Goal: Information Seeking & Learning: Check status

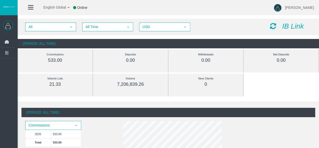
click at [87, 102] on div "(Period: All Time) Commissions select 2025 533.00 Total 533.00" at bounding box center [169, 137] width 302 height 73
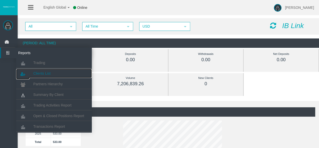
click at [48, 77] on link "Clients List" at bounding box center [54, 73] width 76 height 9
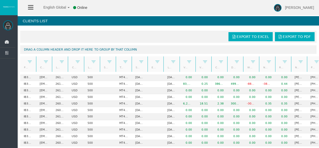
click at [211, 61] on div at bounding box center [211, 63] width 2 height 15
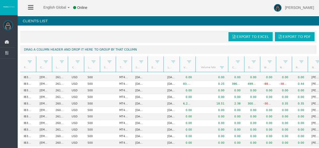
drag, startPoint x: 211, startPoint y: 63, endPoint x: 228, endPoint y: 61, distance: 17.3
click at [228, 61] on div at bounding box center [227, 63] width 2 height 15
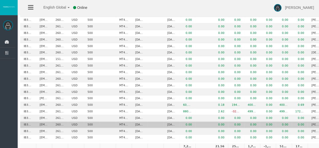
scroll to position [130, 0]
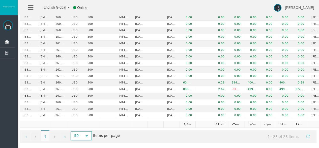
click at [83, 132] on span "select" at bounding box center [86, 136] width 9 height 8
click at [79, 109] on li "100" at bounding box center [80, 112] width 20 height 8
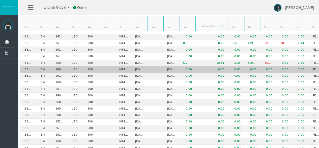
scroll to position [40, 0]
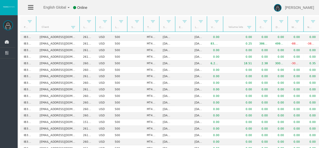
drag, startPoint x: 52, startPoint y: 23, endPoint x: 89, endPoint y: 29, distance: 37.8
click at [89, 29] on div "Partner code Client Login Currency Leverage Short Code Type Start Date End Date…" at bounding box center [171, 23] width 303 height 15
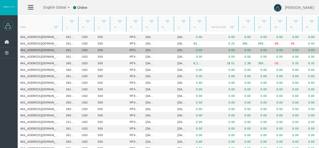
scroll to position [0, 0]
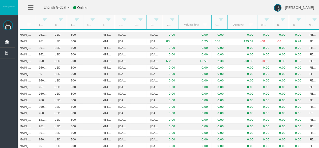
drag, startPoint x: 243, startPoint y: 19, endPoint x: 261, endPoint y: 20, distance: 17.2
click at [261, 20] on div "Partner code Client Login Currency Leverage Short Code Type Start Date End Date…" at bounding box center [171, 21] width 303 height 15
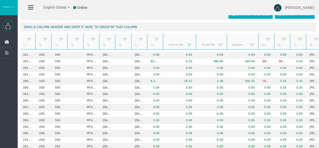
drag, startPoint x: 211, startPoint y: 41, endPoint x: 227, endPoint y: 41, distance: 16.2
click at [227, 41] on div "Partner code Client Login Currency Leverage Short Code Type Start Date End Date…" at bounding box center [171, 41] width 303 height 15
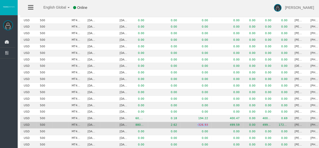
drag, startPoint x: 195, startPoint y: 122, endPoint x: 212, endPoint y: 122, distance: 16.9
click at [212, 122] on tr "IB3zaw1 [EMAIL_ADDRESS][DOMAIN_NAME] 26101260 USD 500 MT4 LiveFixedSpreadAccoun…" at bounding box center [131, 125] width 384 height 7
click at [212, 122] on td "499.59" at bounding box center [228, 125] width 32 height 7
drag, startPoint x: 212, startPoint y: 122, endPoint x: 195, endPoint y: 121, distance: 17.2
click at [195, 122] on tr "IB3zaw1 [EMAIL_ADDRESS][DOMAIN_NAME] 26101260 USD 500 MT4 LiveFixedSpreadAccoun…" at bounding box center [131, 125] width 384 height 7
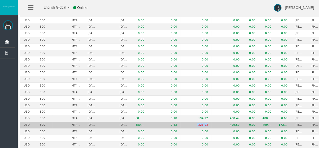
click at [195, 122] on td "-326.93" at bounding box center [196, 125] width 31 height 7
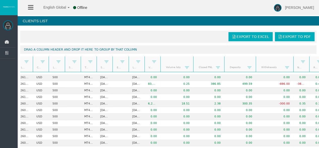
drag, startPoint x: 272, startPoint y: 64, endPoint x: 296, endPoint y: 65, distance: 24.3
click at [296, 65] on div "Partner code Client Login Currency Leverage Short Code Type Start Date End Date…" at bounding box center [171, 63] width 303 height 15
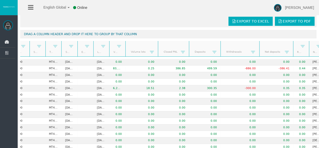
drag, startPoint x: 275, startPoint y: 49, endPoint x: 298, endPoint y: 46, distance: 24.0
click at [298, 46] on div "Partner code Client Login Currency Leverage Short Code Type Start Date End Date…" at bounding box center [171, 48] width 303 height 15
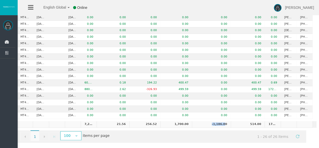
drag, startPoint x: 205, startPoint y: 121, endPoint x: 222, endPoint y: 121, distance: 16.4
click at [222, 121] on td "-1,186.00" at bounding box center [211, 124] width 39 height 7
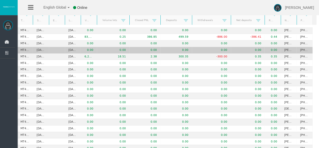
scroll to position [46, 0]
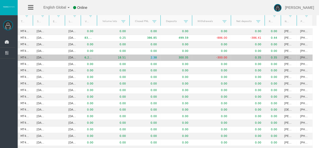
drag, startPoint x: 156, startPoint y: 57, endPoint x: 141, endPoint y: 56, distance: 15.0
click at [141, 56] on td "2.38" at bounding box center [145, 58] width 31 height 7
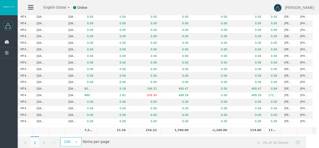
scroll to position [130, 0]
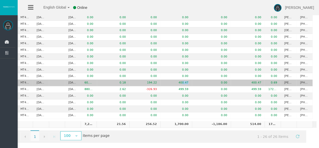
drag, startPoint x: 178, startPoint y: 76, endPoint x: 189, endPoint y: 76, distance: 10.9
click at [189, 80] on tr "IB3zaw1 [EMAIL_ADDRESS][DOMAIN_NAME] 26099068 USD 500 MT4 LiveFixedSpreadAccoun…" at bounding box center [100, 83] width 425 height 7
click at [192, 80] on td "0.00" at bounding box center [211, 83] width 39 height 7
drag, startPoint x: 184, startPoint y: 75, endPoint x: 173, endPoint y: 76, distance: 10.1
click at [173, 80] on td "400.47" at bounding box center [177, 83] width 32 height 7
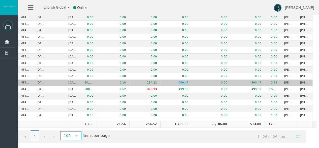
click at [173, 80] on td "400.47" at bounding box center [177, 83] width 32 height 7
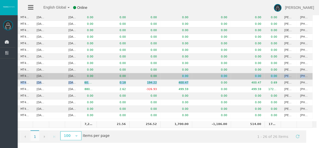
drag, startPoint x: 185, startPoint y: 74, endPoint x: 163, endPoint y: 72, distance: 22.3
click at [163, 72] on tbody "IB3zaw1 [EMAIL_ADDRESS][DOMAIN_NAME] 26102633 USD 500 MT4 LiveFixedSpreadAccoun…" at bounding box center [100, 33] width 425 height 169
click at [163, 73] on td "0.00" at bounding box center [177, 76] width 32 height 7
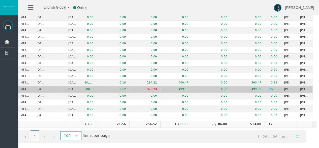
drag, startPoint x: 267, startPoint y: 82, endPoint x: 262, endPoint y: 84, distance: 6.3
click at [265, 86] on td "172.66" at bounding box center [273, 89] width 16 height 7
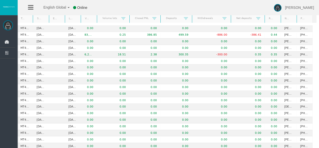
scroll to position [0, 0]
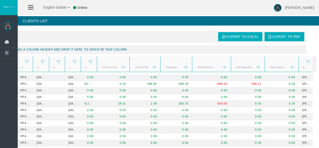
drag, startPoint x: 277, startPoint y: 63, endPoint x: 298, endPoint y: 61, distance: 21.3
click at [298, 61] on div "Partner code Client Login Currency Leverage Short Code Type Start Date End Date…" at bounding box center [161, 63] width 303 height 15
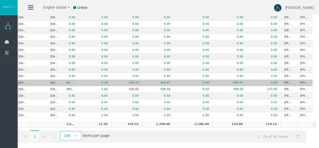
scroll to position [124, 0]
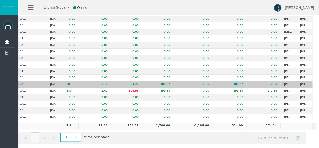
drag, startPoint x: 230, startPoint y: 82, endPoint x: 236, endPoint y: 82, distance: 6.1
click at [236, 82] on td "400.47" at bounding box center [230, 84] width 34 height 7
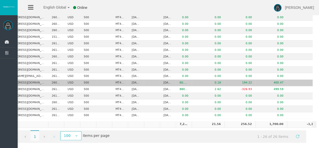
scroll to position [0, 9]
